Goal: Task Accomplishment & Management: Complete application form

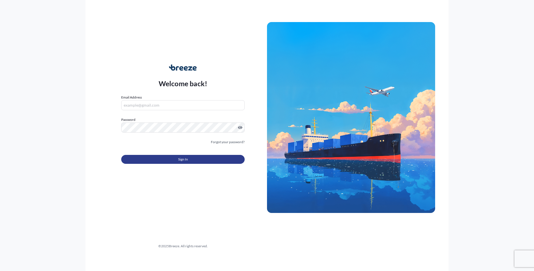
type input "[EMAIL_ADDRESS][DOMAIN_NAME]"
click at [187, 161] on span "Sign In" at bounding box center [183, 160] width 10 height 6
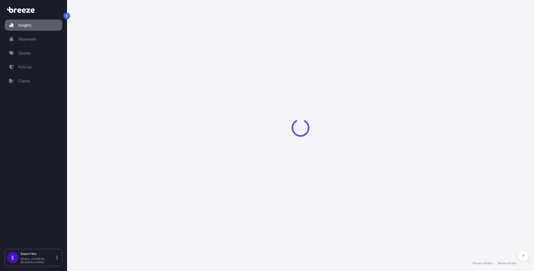
select select "2025"
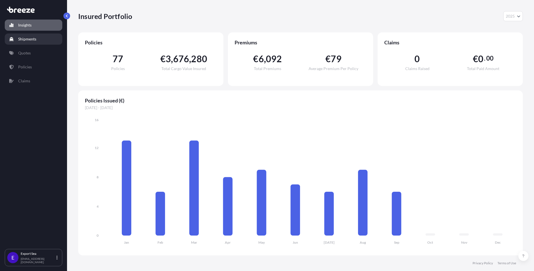
click at [18, 38] on link "Shipments" at bounding box center [34, 38] width 58 height 11
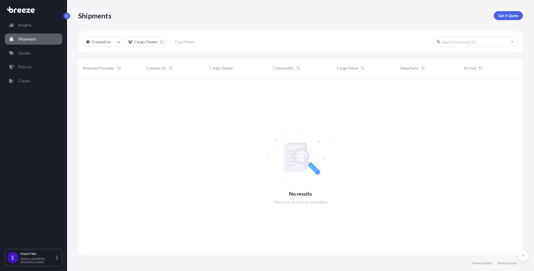
scroll to position [197, 444]
click at [32, 23] on link "Insights" at bounding box center [34, 25] width 58 height 11
select select "2025"
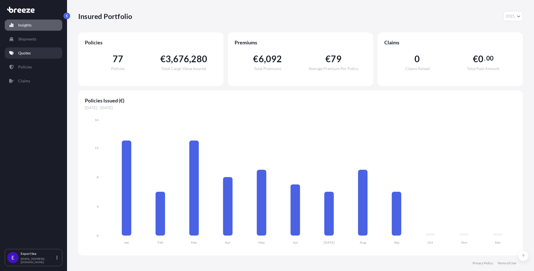
click at [39, 53] on link "Quotes" at bounding box center [34, 52] width 58 height 11
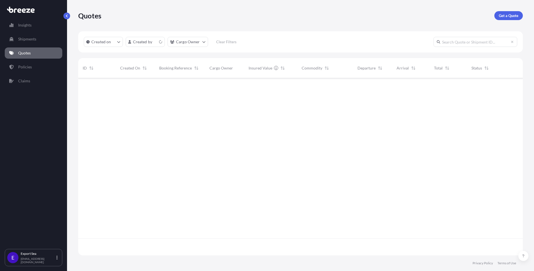
scroll to position [180, 444]
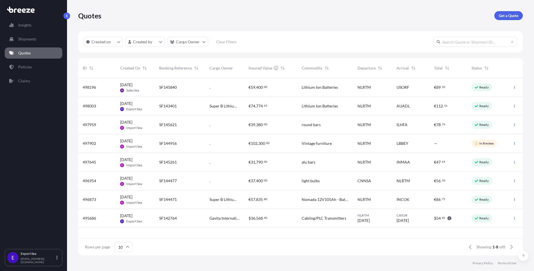
click at [457, 42] on input "text" at bounding box center [475, 42] width 84 height 10
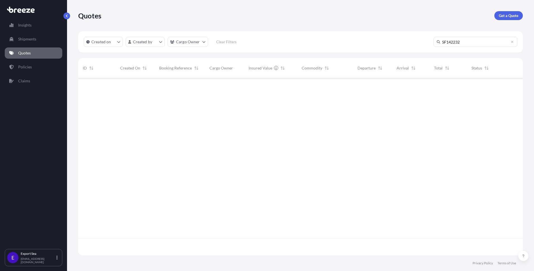
scroll to position [197, 444]
type input "SF142235"
click at [24, 65] on p "Policies" at bounding box center [25, 67] width 14 height 6
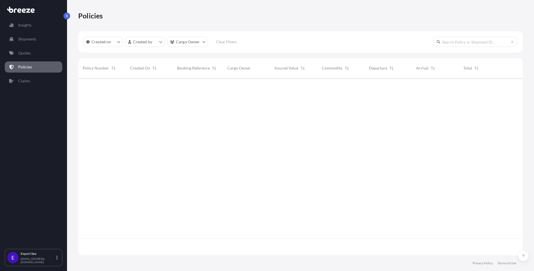
scroll to position [180, 444]
click at [475, 39] on input "text" at bounding box center [475, 42] width 84 height 10
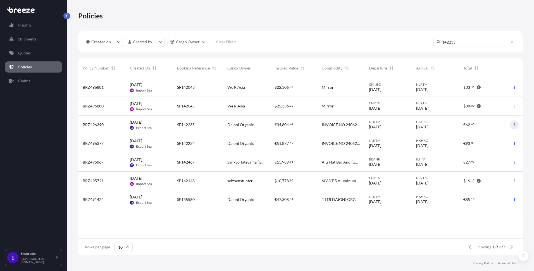
type input "142235"
click at [516, 124] on icon "button" at bounding box center [514, 124] width 3 height 3
click at [89, 125] on span "BRZ496390" at bounding box center [93, 125] width 21 height 6
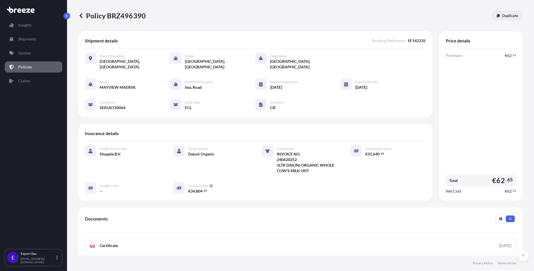
click at [513, 14] on p "Duplicate" at bounding box center [510, 16] width 16 height 6
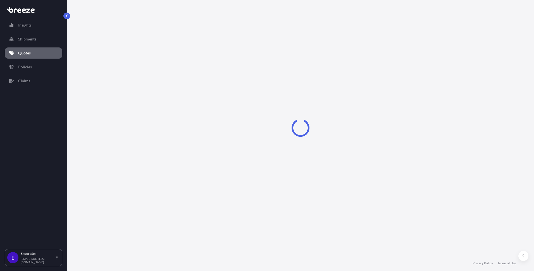
select select "Road"
select select "Sea"
select select "2"
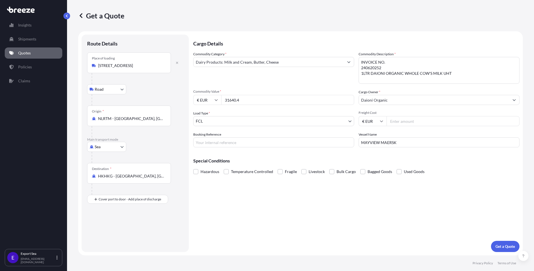
click at [271, 99] on input "31640.4" at bounding box center [287, 100] width 133 height 10
type input "30202"
type input "30202.20"
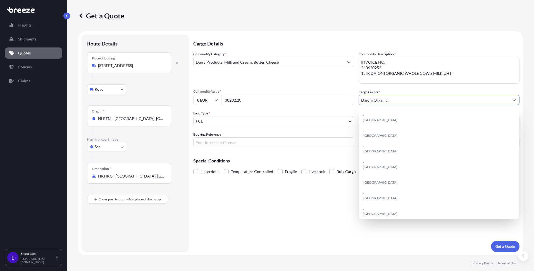
click at [244, 145] on input "Booking Reference" at bounding box center [273, 142] width 161 height 10
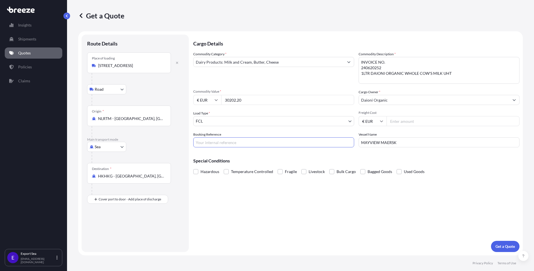
click at [228, 143] on input "Booking Reference" at bounding box center [273, 142] width 161 height 10
paste input "SF145250"
type input "SF145250"
drag, startPoint x: 456, startPoint y: 73, endPoint x: 349, endPoint y: 73, distance: 106.6
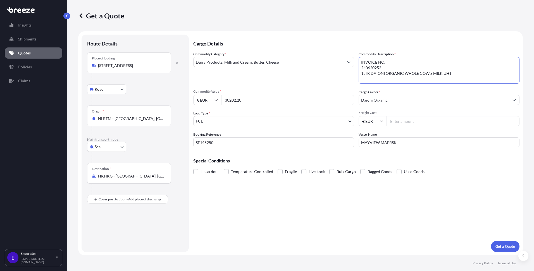
click at [349, 73] on div "Commodity Category * Dairy Products: Milk and Cream, Butter, Cheese Commodity D…" at bounding box center [356, 99] width 326 height 96
paste textarea ",530 1LTR DAIONI ORGANIC WHOLE COW'S MILK UHT €16.92 €25,887.60 255 1LTR DAIONI…"
drag, startPoint x: 463, startPoint y: 72, endPoint x: 493, endPoint y: 71, distance: 29.3
click at [493, 71] on textarea "INVOICE NO. 240620252 1LTR DAIONI ORGANIC WHOLE COW'S MILK UHT" at bounding box center [438, 70] width 161 height 27
drag, startPoint x: 497, startPoint y: 71, endPoint x: 463, endPoint y: 73, distance: 33.3
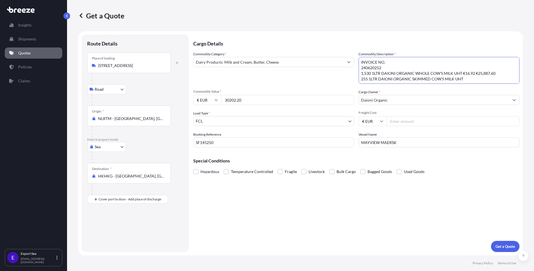
click at [463, 73] on textarea "INVOICE NO. 240620252 1LTR DAIONI ORGANIC WHOLE COW'S MILK UHT" at bounding box center [438, 70] width 161 height 27
click at [371, 66] on textarea "INVOICE NO. 240620252 1LTR DAIONI ORGANIC WHOLE COW'S MILK UHT" at bounding box center [438, 70] width 161 height 27
paste textarea "6"
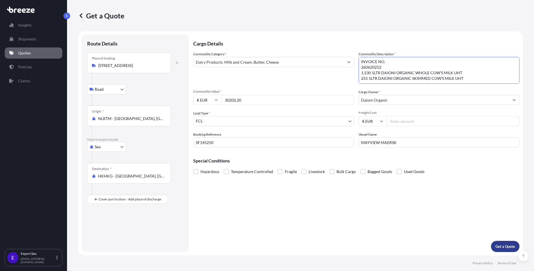
type textarea "INVOICE NO. 260620252 1,530 1LTR DAIONI ORGANIC WHOLE COW'S MILK UHT 255 1LTR D…"
click at [501, 245] on p "Get a Quote" at bounding box center [505, 247] width 20 height 6
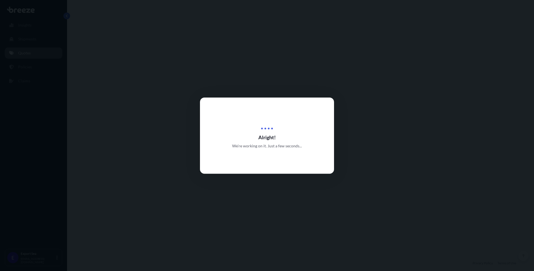
select select "Road"
select select "Sea"
select select "2"
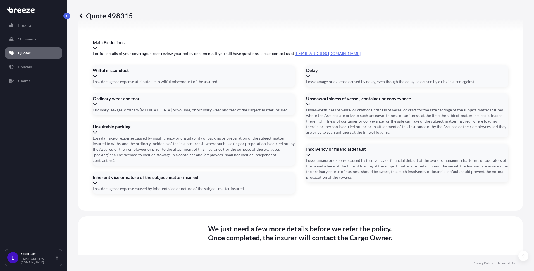
scroll to position [708, 0]
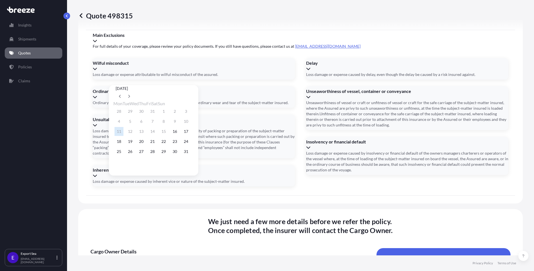
click at [194, 94] on div "[DATE] Mon Tue Wed Thu Fri Sat Sun 28 29 30 31 1 2 3 4 5 6 7 8 9 10 11 12 13 14…" at bounding box center [153, 129] width 80 height 88
click at [130, 95] on icon at bounding box center [129, 96] width 2 height 3
click at [131, 124] on button "9" at bounding box center [130, 121] width 9 height 9
type input "[DATE]"
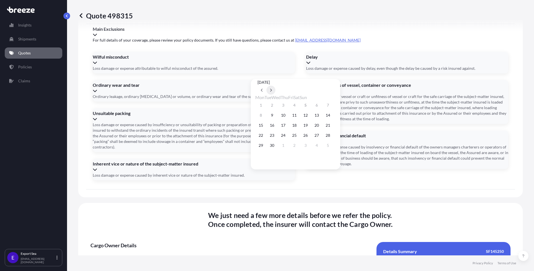
click at [272, 88] on icon at bounding box center [271, 89] width 2 height 3
click at [321, 114] on button "8" at bounding box center [316, 115] width 9 height 9
type input "[DATE]"
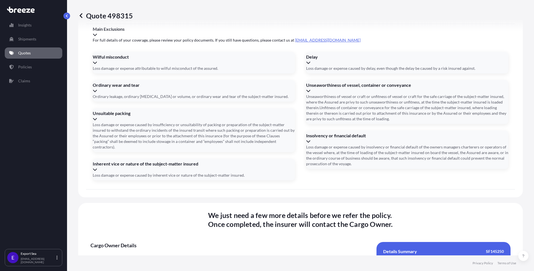
paste input "ONEU1804870"
type input "ONEU1804870"
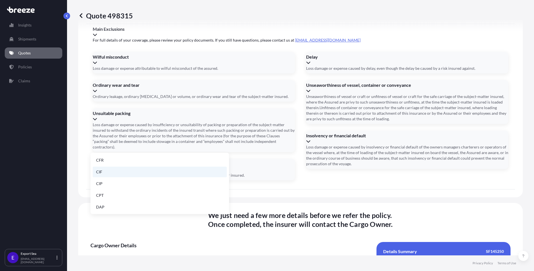
click at [154, 173] on li "CIF" at bounding box center [160, 172] width 134 height 11
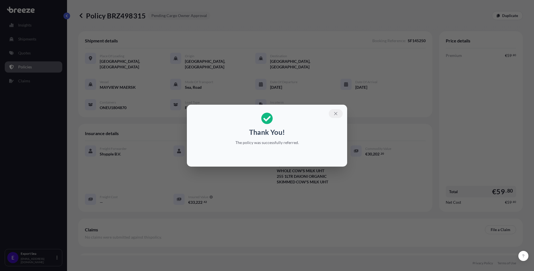
click at [335, 114] on icon "button" at bounding box center [335, 113] width 5 height 5
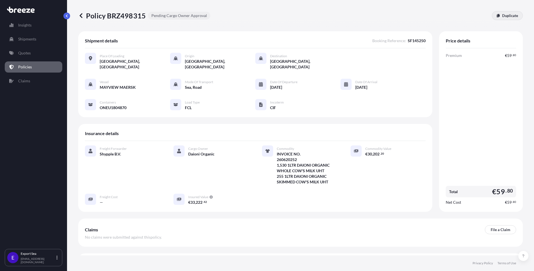
click at [511, 19] on link "Duplicate" at bounding box center [507, 15] width 31 height 9
select select "Road"
select select "Sea"
select select "2"
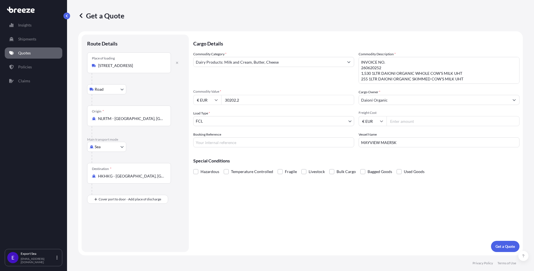
click at [253, 99] on input "30202.2" at bounding box center [287, 100] width 133 height 10
type input "25887"
type input "25887.60"
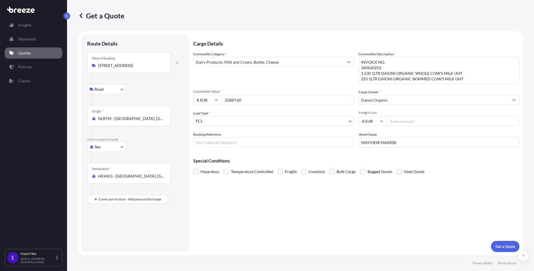
click at [291, 146] on input "Booking Reference" at bounding box center [273, 142] width 161 height 10
paste input "SF145249"
type input "SF145249"
click at [376, 139] on input "MAYVIEW MAERSK" at bounding box center [438, 142] width 161 height 10
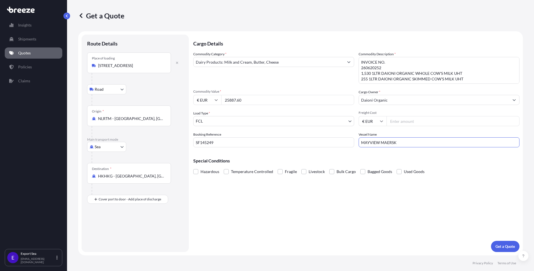
click at [376, 139] on input "MAYVIEW MAERSK" at bounding box center [438, 142] width 161 height 10
paste input "SC FLAVIA"
type input "MSC FLAVIA"
click at [367, 66] on textarea "INVOICE NO. 260620252 1,530 1LTR DAIONI ORGANIC WHOLE COW'S MILK UHT 255 1LTR D…" at bounding box center [438, 70] width 161 height 27
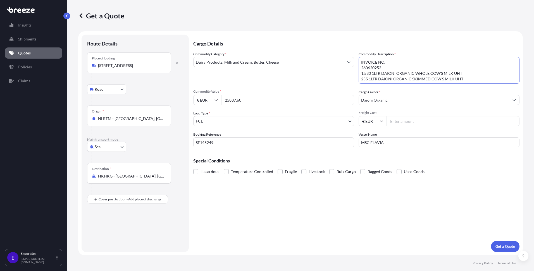
paste textarea "1"
type textarea "INVOICE NO. 260620251 1,530 1LTR DAIONI ORGANIC WHOLE COW'S MILK UHT 255 1LTR D…"
click at [509, 246] on p "Get a Quote" at bounding box center [505, 247] width 20 height 6
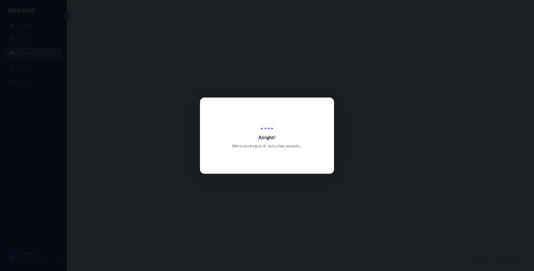
select select "Road"
select select "Sea"
select select "2"
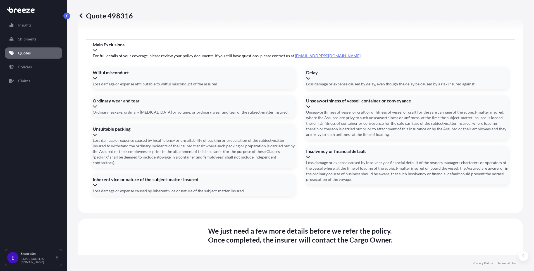
scroll to position [708, 0]
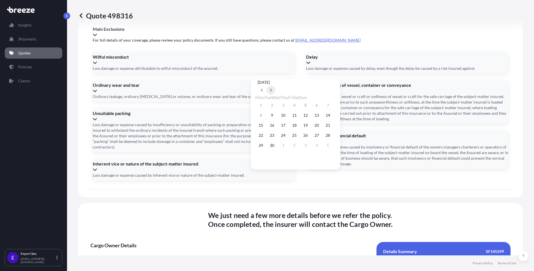
click at [275, 86] on button at bounding box center [270, 90] width 9 height 9
click at [321, 116] on button "8" at bounding box center [316, 115] width 9 height 9
type input "[DATE]"
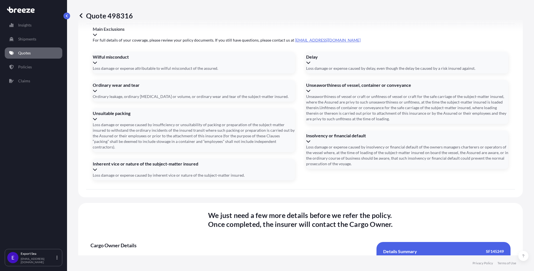
paste input "BEAU5517499"
type input "BEAU5517499"
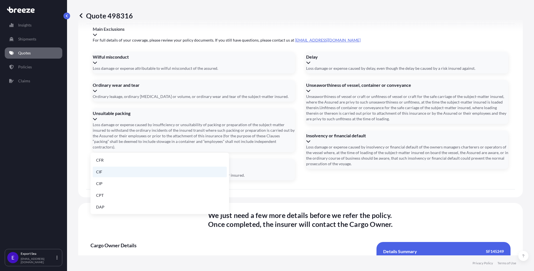
click at [142, 171] on li "CIF" at bounding box center [160, 172] width 134 height 11
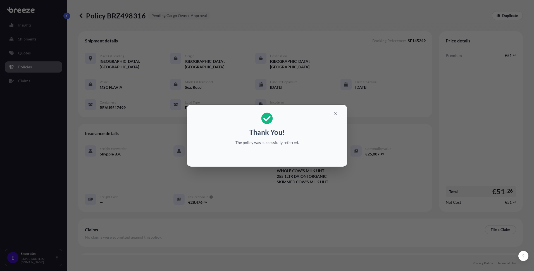
click at [342, 116] on h2 "Thank You! The policy was successfully referred." at bounding box center [266, 129] width 151 height 40
click at [340, 114] on button "button" at bounding box center [336, 113] width 14 height 9
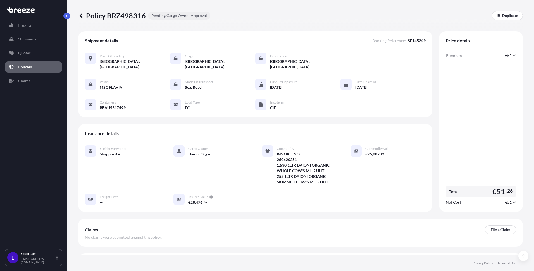
click at [29, 67] on p "Policies" at bounding box center [25, 67] width 14 height 6
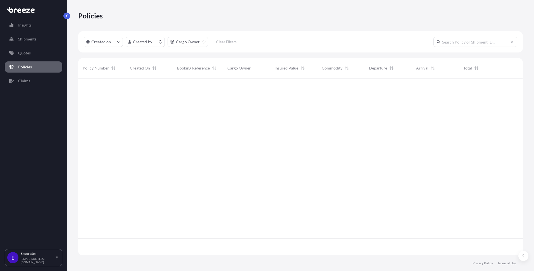
scroll to position [180, 444]
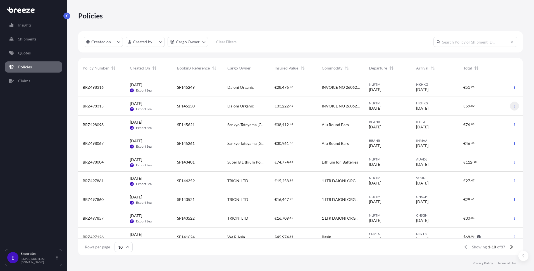
click at [514, 108] on button "button" at bounding box center [514, 106] width 9 height 9
click at [223, 104] on div "Daioni Organic" at bounding box center [246, 106] width 47 height 19
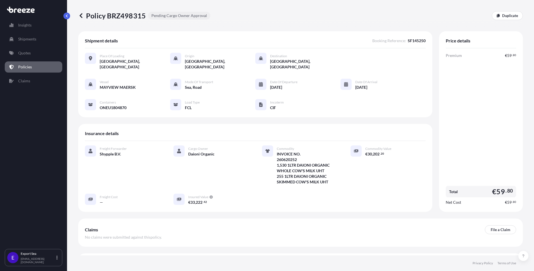
scroll to position [10, 0]
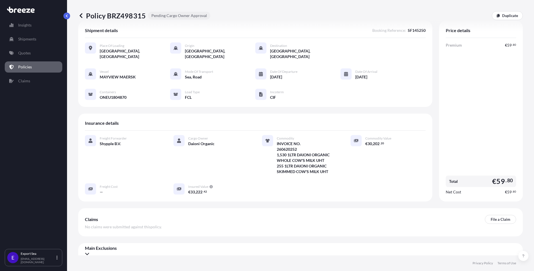
click at [123, 57] on div "Place of Loading [GEOGRAPHIC_DATA], [GEOGRAPHIC_DATA] Origin [GEOGRAPHIC_DATA],…" at bounding box center [255, 74] width 341 height 73
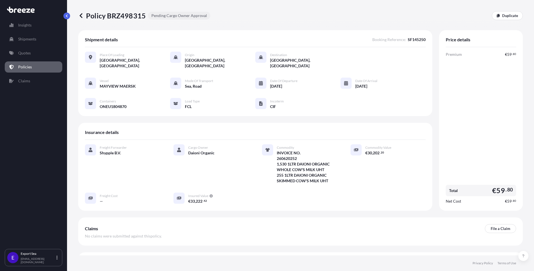
scroll to position [0, 0]
click at [169, 15] on p "Pending Cargo Owner Approval" at bounding box center [179, 16] width 56 height 6
click at [120, 17] on p "Policy BRZ498315" at bounding box center [112, 15] width 68 height 9
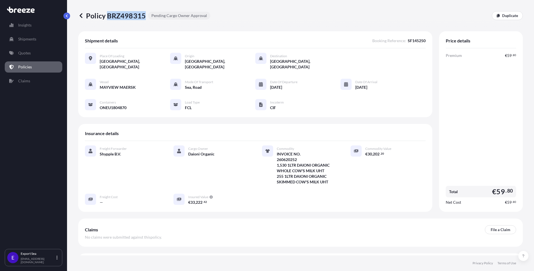
click at [120, 17] on p "Policy BRZ498315" at bounding box center [112, 15] width 68 height 9
click at [90, 14] on p "Policy BRZ498315" at bounding box center [112, 15] width 68 height 9
drag, startPoint x: 88, startPoint y: 14, endPoint x: 130, endPoint y: 16, distance: 41.6
click at [130, 16] on p "Policy BRZ498315" at bounding box center [112, 15] width 68 height 9
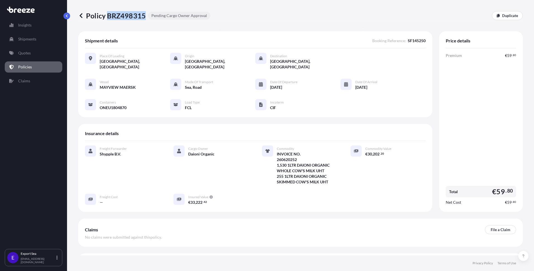
click at [130, 16] on p "Policy BRZ498315" at bounding box center [112, 15] width 68 height 9
copy p "BRZ498315"
click at [38, 65] on link "Policies" at bounding box center [34, 66] width 58 height 11
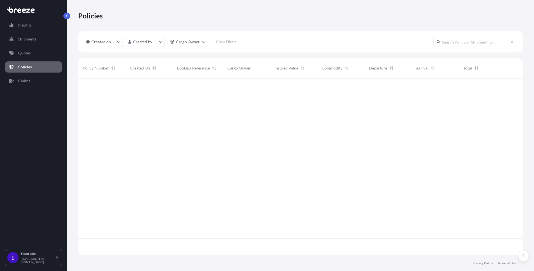
scroll to position [180, 444]
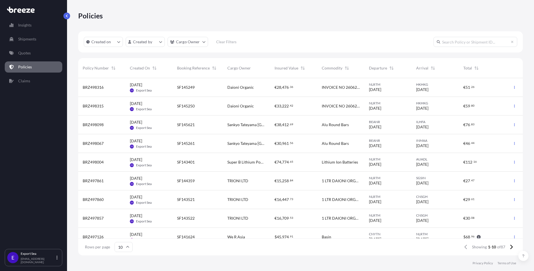
click at [216, 89] on div "SF145249" at bounding box center [197, 88] width 41 height 6
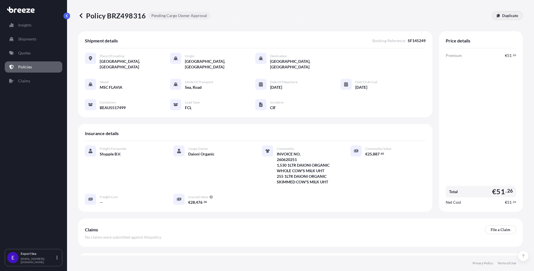
click at [508, 15] on p "Duplicate" at bounding box center [510, 16] width 16 height 6
select select "Road"
select select "Sea"
select select "2"
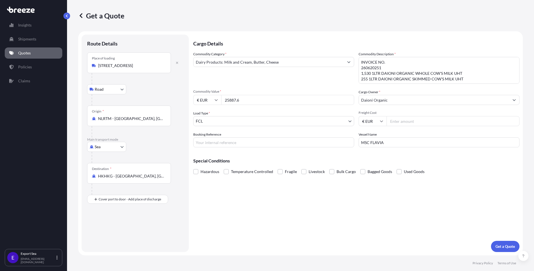
click at [367, 67] on textarea "INVOICE NO. 260620251 1,530 1LTR DAIONI ORGANIC WHOLE COW'S MILK UHT 255 1LTR D…" at bounding box center [438, 70] width 161 height 27
paste textarea "3"
drag, startPoint x: 468, startPoint y: 78, endPoint x: 357, endPoint y: 72, distance: 110.7
click at [357, 72] on div "Commodity Category * Dairy Products: Milk and Cream, Butter, Cheese Commodity D…" at bounding box center [356, 99] width 326 height 96
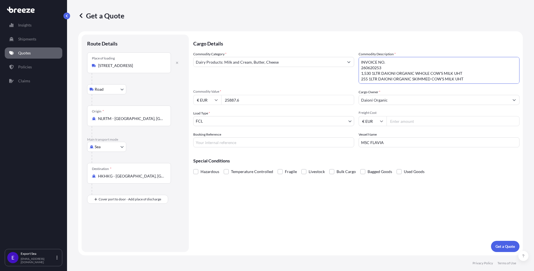
paste textarea "850 1LTR DAIONI ORGANIC WHOLE"
type textarea "INVOICE NO. 260620253 850 1LTR DAIONI ORGANIC WHOLE COW'S MILK UHT"
click at [288, 103] on input "25887.6" at bounding box center [287, 100] width 133 height 10
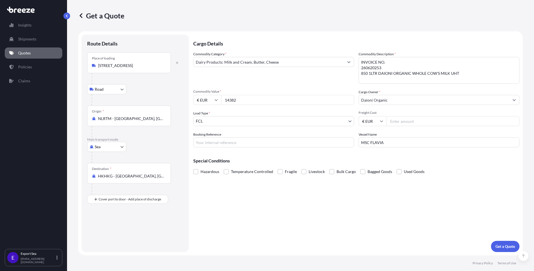
type input "14382"
click at [321, 141] on input "Booking Reference" at bounding box center [273, 142] width 161 height 10
click at [218, 143] on input "Booking Reference" at bounding box center [273, 142] width 161 height 10
paste input "SF145247"
type input "SF145247"
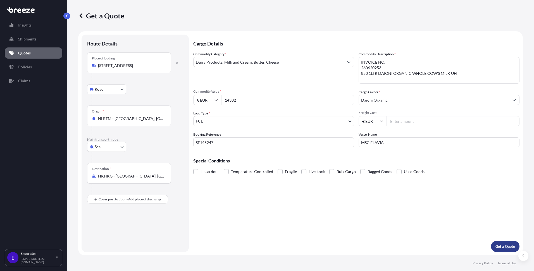
click at [504, 244] on p "Get a Quote" at bounding box center [505, 247] width 20 height 6
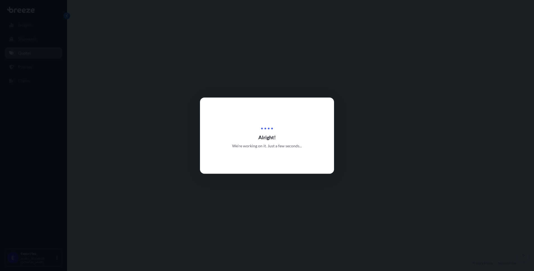
select select "Road"
select select "Sea"
select select "2"
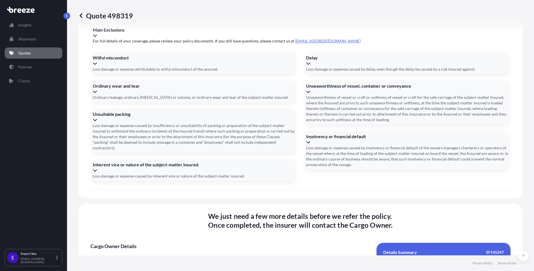
scroll to position [708, 0]
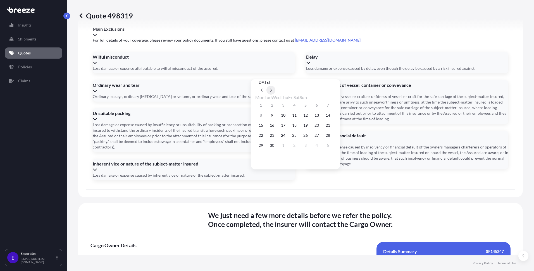
click at [272, 88] on icon at bounding box center [271, 89] width 2 height 3
click at [321, 113] on button "8" at bounding box center [316, 115] width 9 height 9
type input "[DATE]"
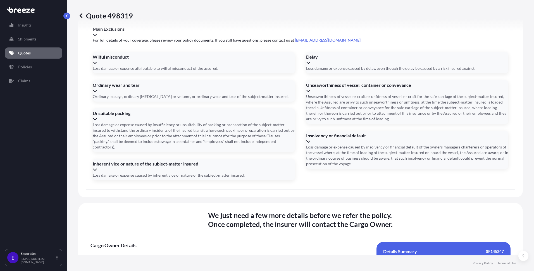
paste input "TRHU1288816"
type input "TRHU1288816"
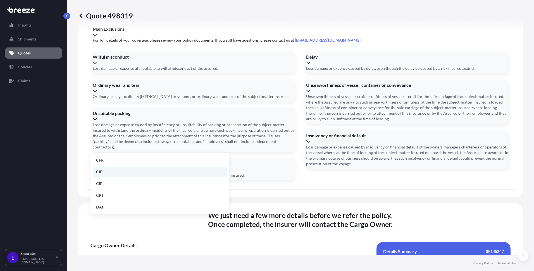
click at [158, 172] on li "CIF" at bounding box center [160, 172] width 134 height 11
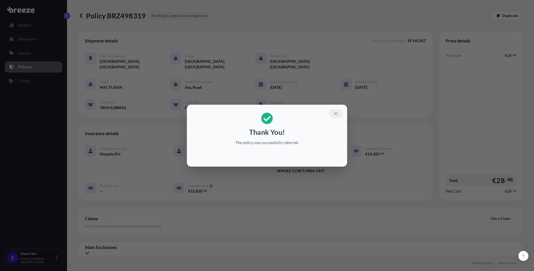
click at [336, 112] on icon "button" at bounding box center [335, 113] width 5 height 5
